Goal: Task Accomplishment & Management: Manage account settings

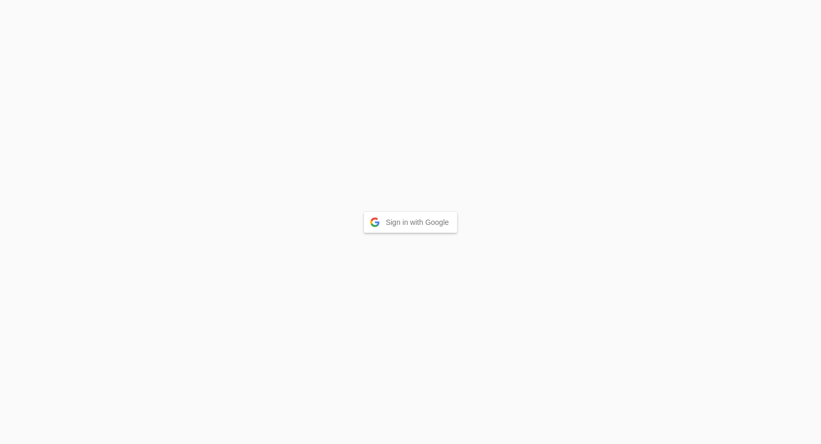
click at [391, 226] on button "Sign in with Google" at bounding box center [411, 222] width 94 height 21
